Goal: Information Seeking & Learning: Learn about a topic

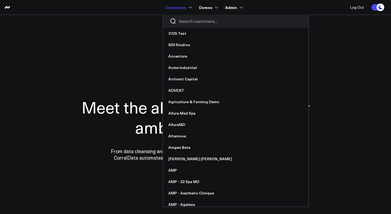
click at [183, 21] on input "Search customers input" at bounding box center [240, 21] width 123 height 6
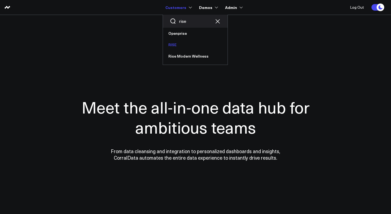
type input "rise"
click at [174, 45] on link "RISE" at bounding box center [195, 44] width 65 height 11
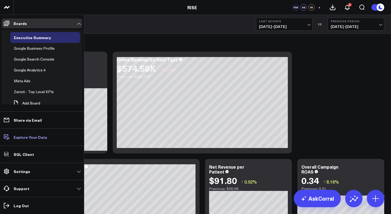
click at [38, 137] on p "Explore Your Data" at bounding box center [30, 137] width 33 height 4
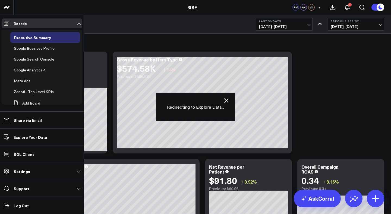
click at [224, 100] on icon "button" at bounding box center [226, 100] width 7 height 7
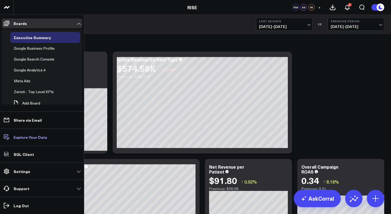
click at [35, 139] on p "Explore Your Data" at bounding box center [30, 137] width 33 height 4
